Goal: Obtain resource: Obtain resource

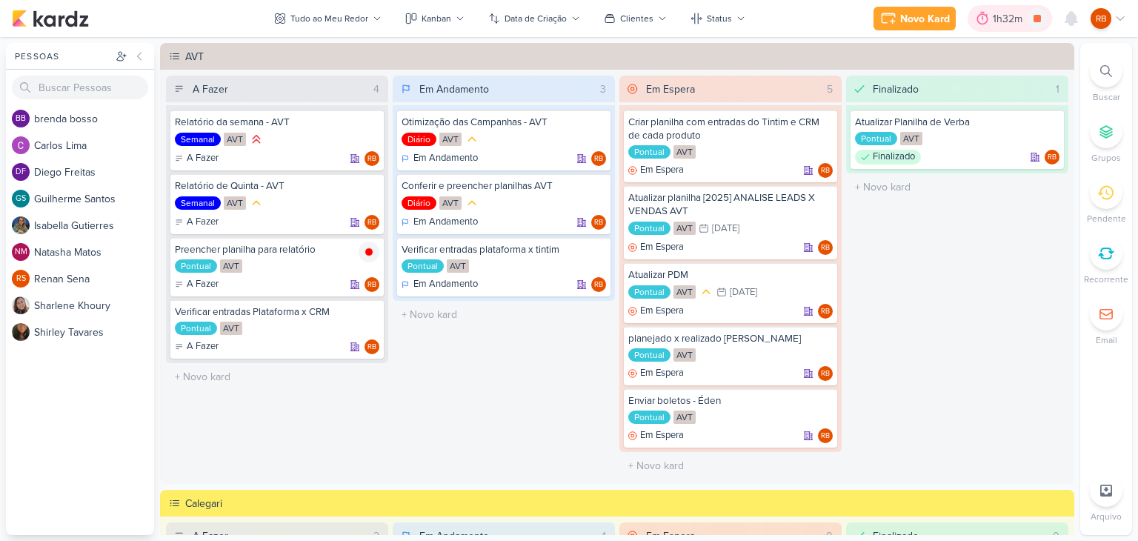
click at [1014, 27] on div "1h32m" at bounding box center [1010, 18] width 84 height 27
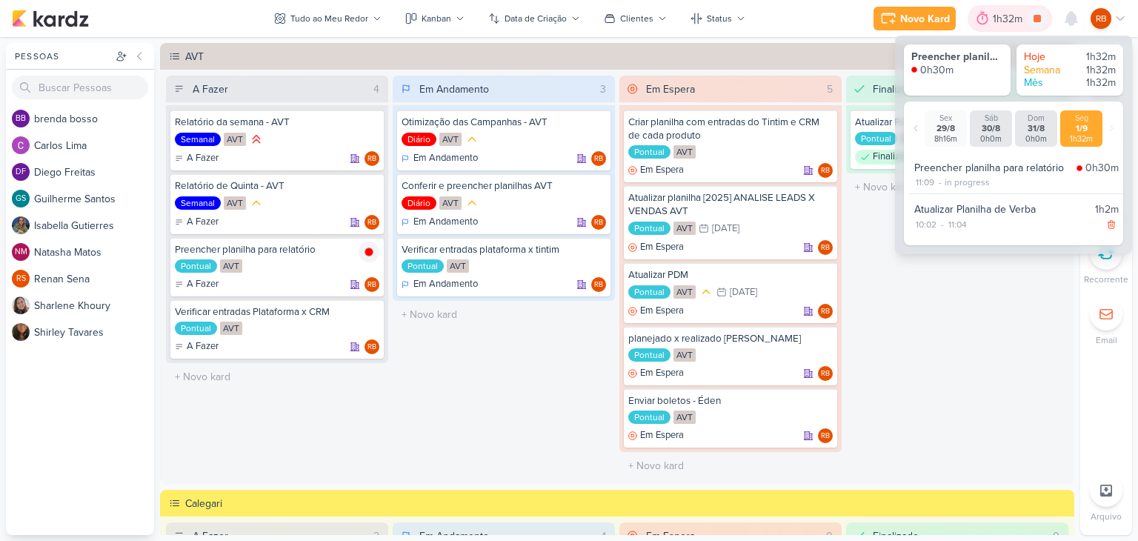
click at [1012, 22] on div "1h32m" at bounding box center [1010, 19] width 34 height 16
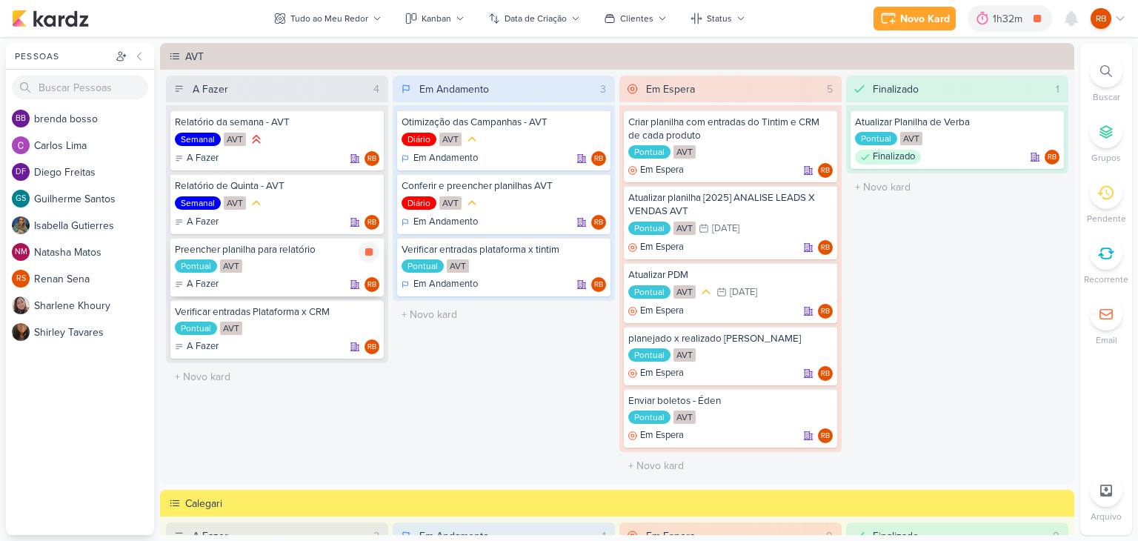
click at [285, 265] on div "Pontual AVT" at bounding box center [277, 266] width 204 height 15
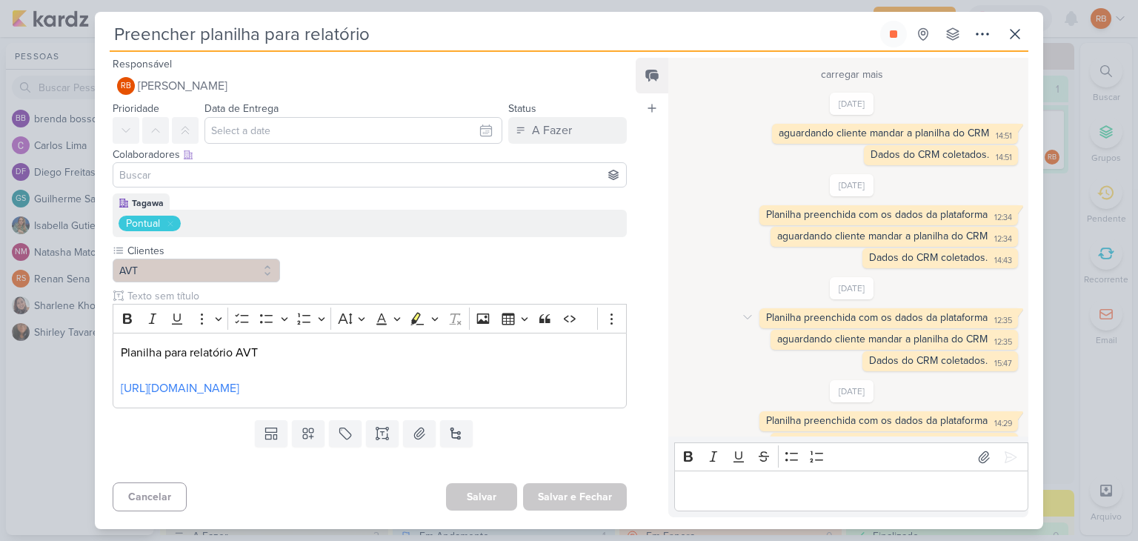
click at [906, 316] on div "Planilha preenchida com os dados da plataforma" at bounding box center [877, 317] width 222 height 13
copy div "Planilha preenchida com os dados da plataforma 12:35"
click at [776, 492] on p "Editor editing area: main" at bounding box center [851, 491] width 339 height 18
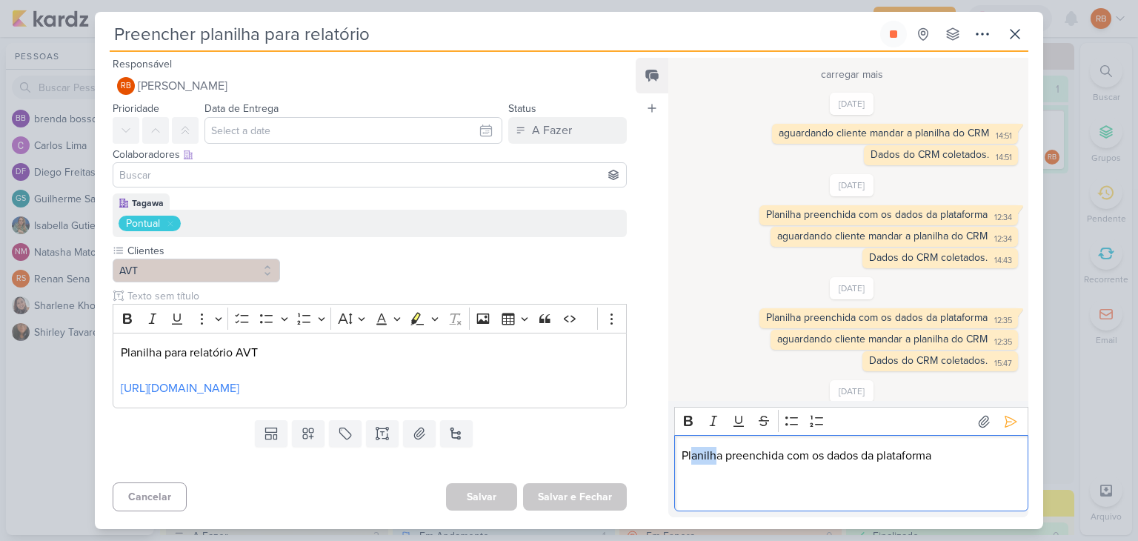
drag, startPoint x: 719, startPoint y: 454, endPoint x: 693, endPoint y: 454, distance: 25.9
click at [693, 454] on p "Planilha preenchida com os dados da plataforma" at bounding box center [851, 456] width 339 height 18
drag, startPoint x: 722, startPoint y: 457, endPoint x: 677, endPoint y: 454, distance: 45.3
click at [677, 454] on div "Planilha preenchida com os dados da plataforma" at bounding box center [851, 473] width 354 height 76
click at [890, 422] on div "Bold Italic Underline Strikethrough Bulleted List Numbered List" at bounding box center [850, 421] width 347 height 28
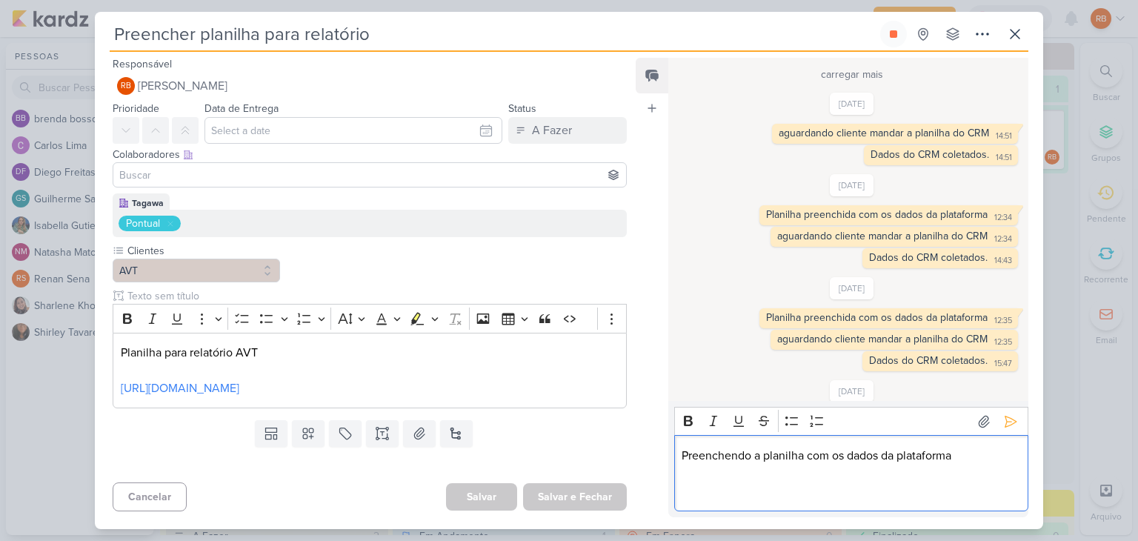
click at [985, 456] on p "Preenchendo a planilha com os dados da plataforma" at bounding box center [851, 456] width 339 height 18
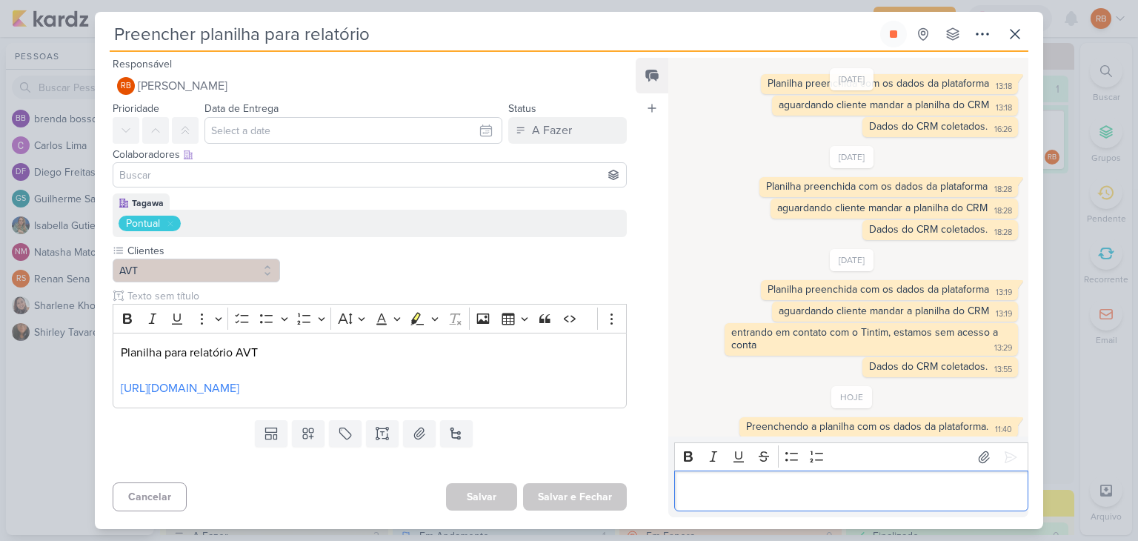
scroll to position [605, 0]
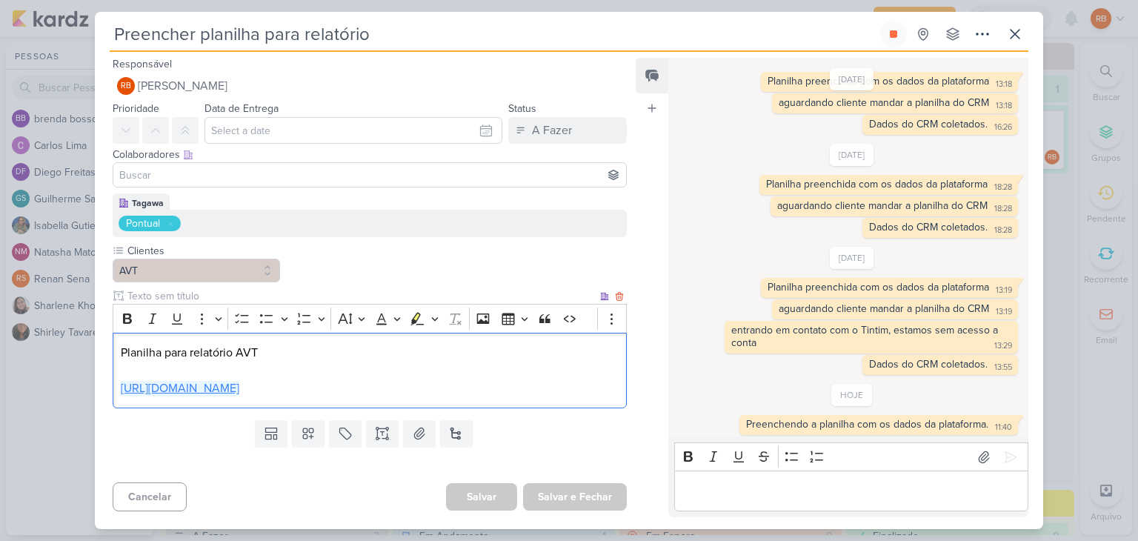
click at [239, 382] on link "[URL][DOMAIN_NAME]" at bounding box center [180, 388] width 119 height 15
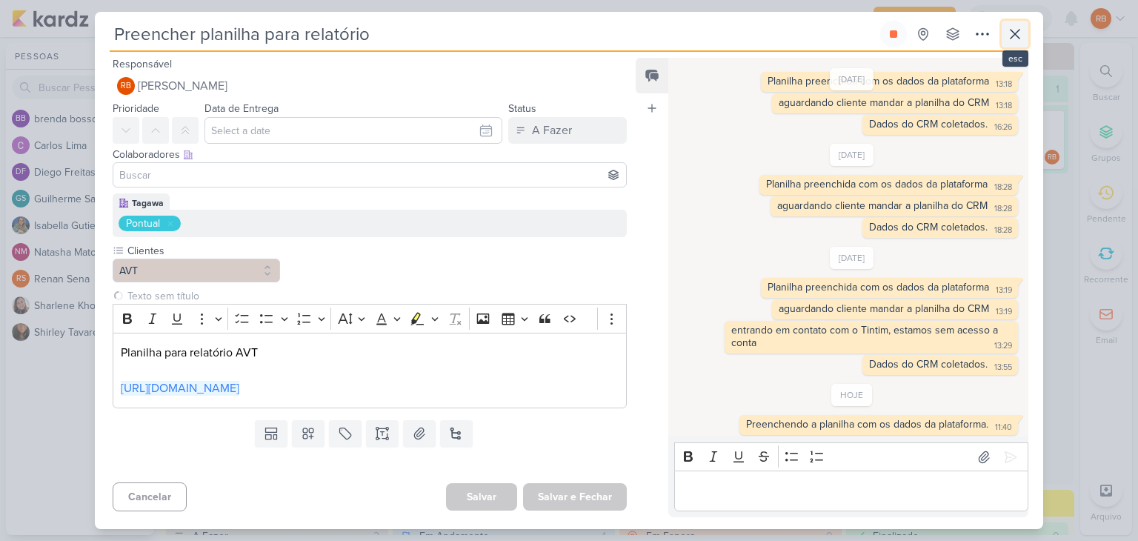
click at [1025, 33] on button at bounding box center [1015, 34] width 27 height 27
